Goal: Use online tool/utility

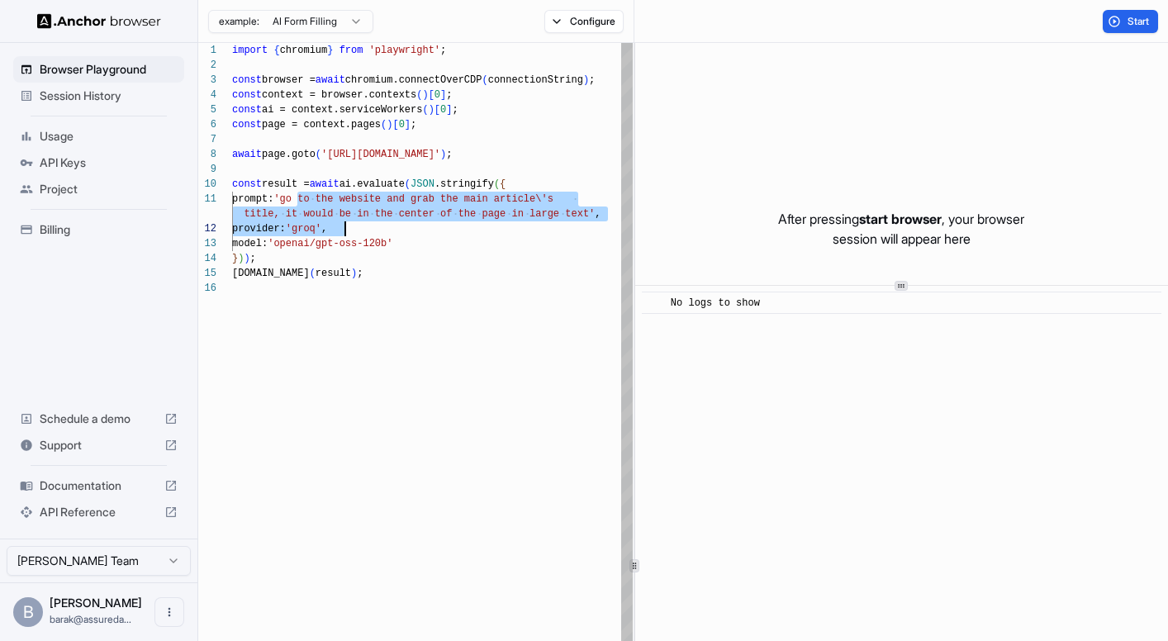
drag, startPoint x: 297, startPoint y: 201, endPoint x: 448, endPoint y: 231, distance: 154.2
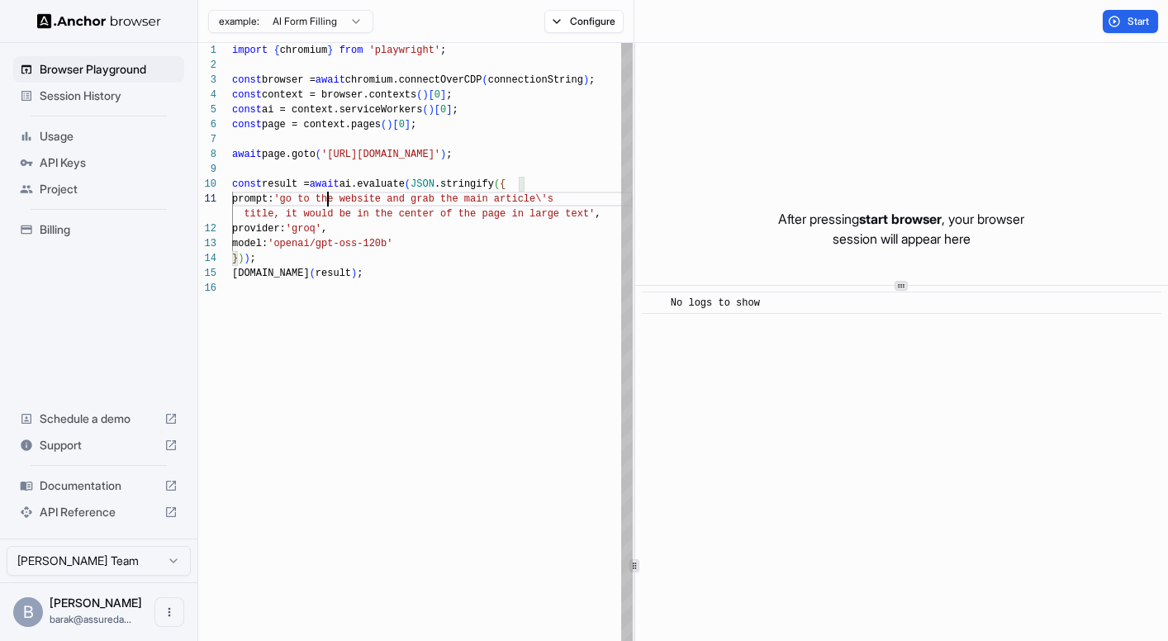
scroll to position [104, 0]
drag, startPoint x: 332, startPoint y: 154, endPoint x: 474, endPoint y: 152, distance: 142.0
type textarea "**********"
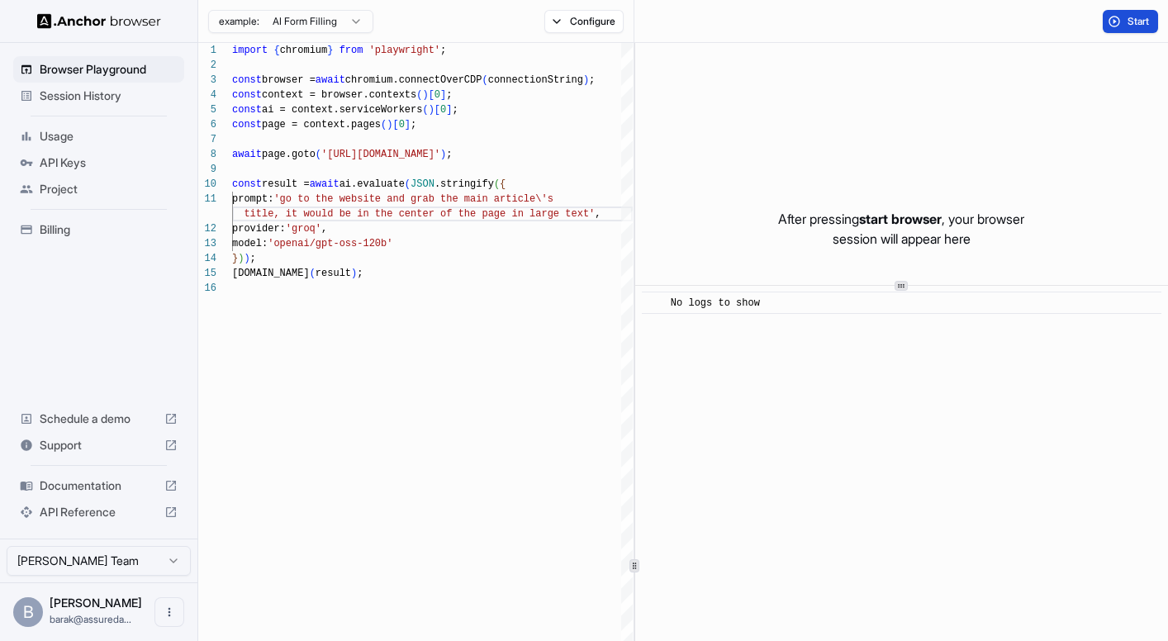
click at [1119, 20] on button "Start" at bounding box center [1129, 21] width 55 height 23
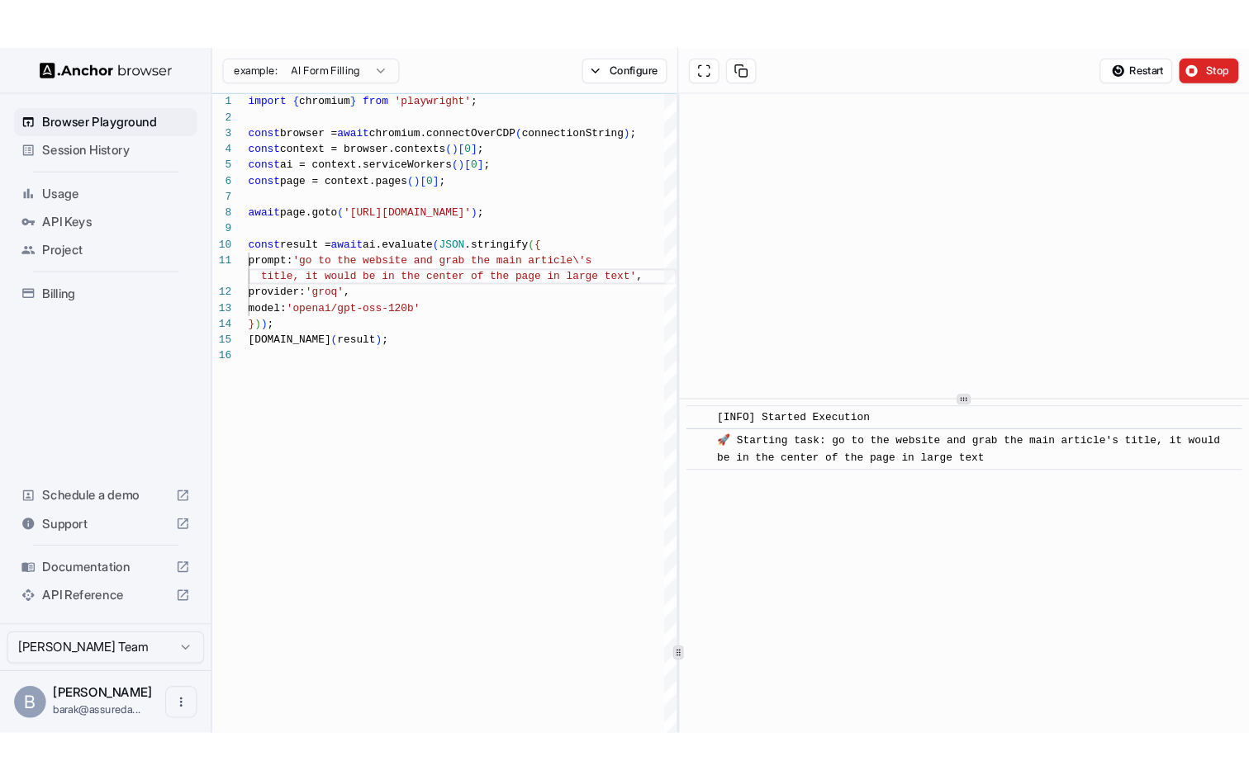
scroll to position [0, 0]
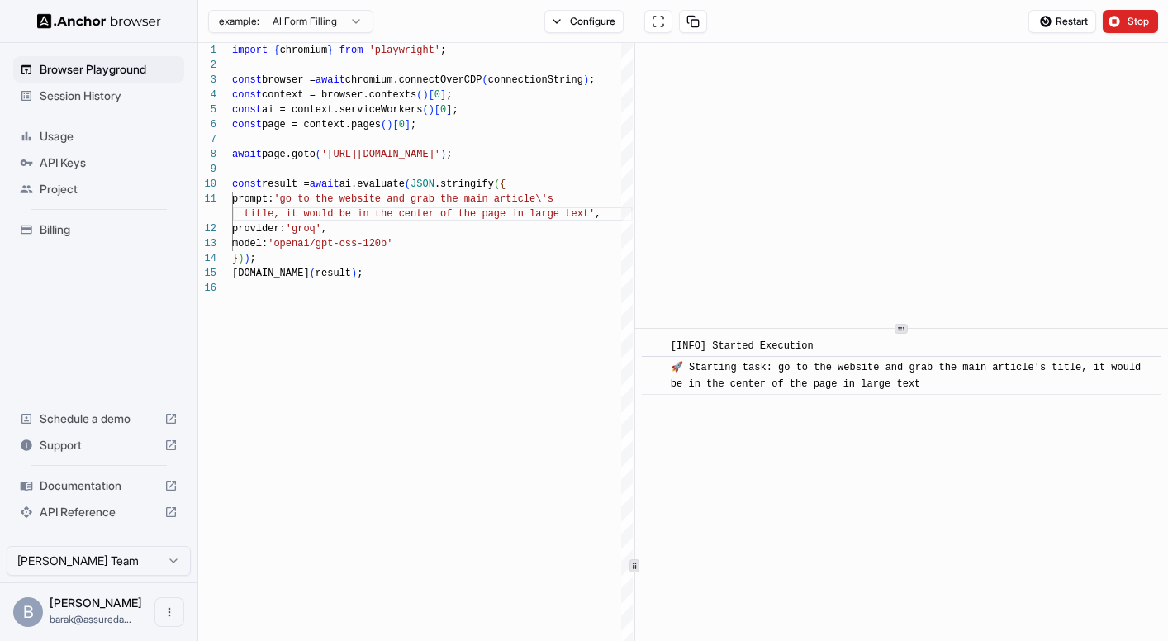
click at [895, 334] on div at bounding box center [900, 329] width 13 height 10
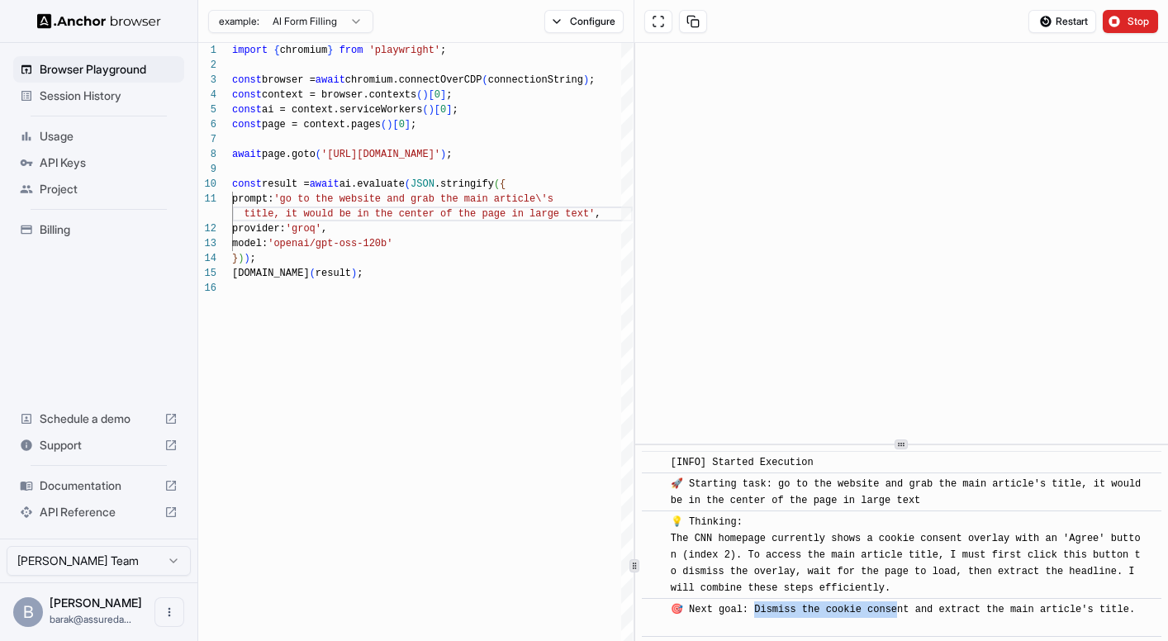
drag, startPoint x: 752, startPoint y: 607, endPoint x: 893, endPoint y: 606, distance: 141.2
click at [893, 606] on span "🎯 Next goal: Dismiss the cookie consent and extract the main article's title." at bounding box center [903, 618] width 464 height 28
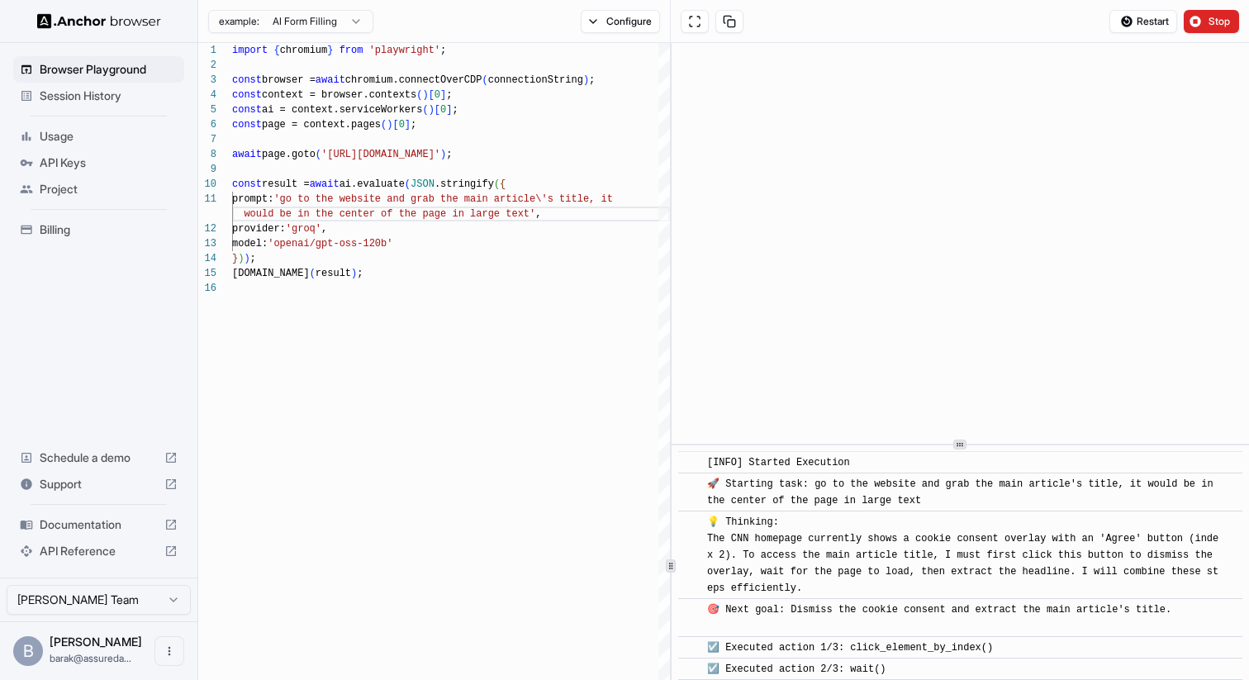
click at [881, 521] on div "💡 Thinking: The CNN homepage currently shows a cookie consent overlay with an '…" at bounding box center [965, 555] width 517 height 83
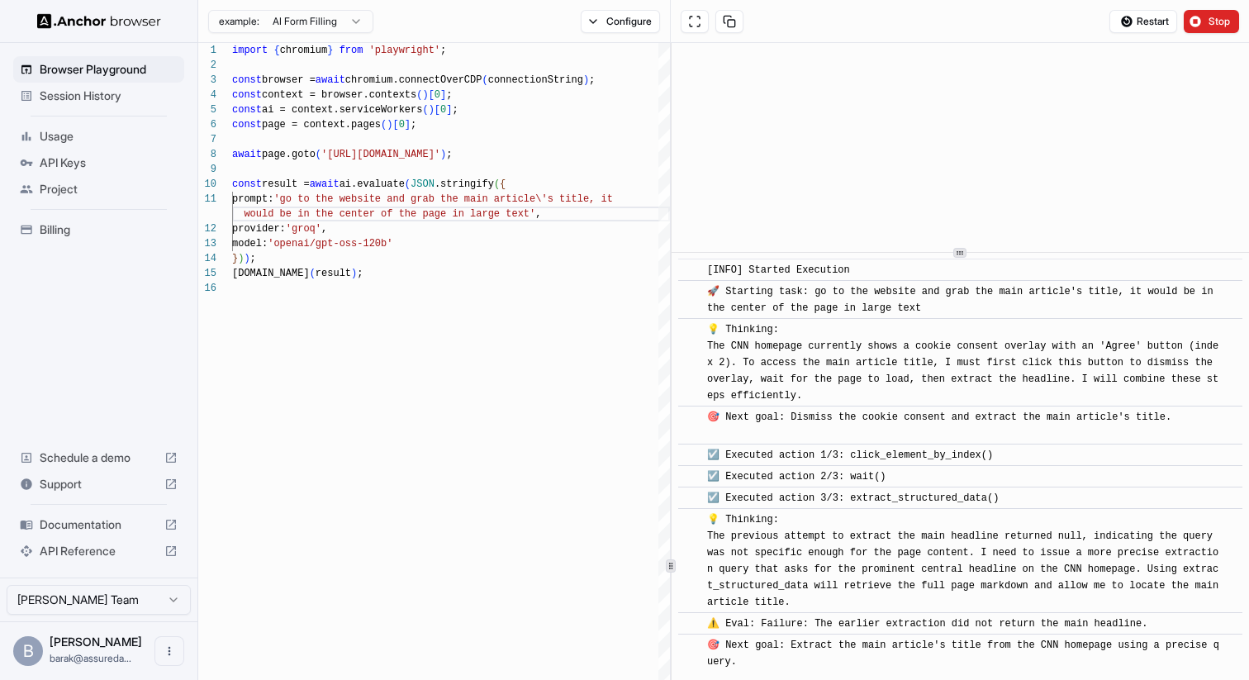
click at [951, 192] on div "​ [INFO] Started Execution ​ 🚀 Starting task: go to the website and grab the ma…" at bounding box center [959, 565] width 577 height 1045
